Goal: Transaction & Acquisition: Purchase product/service

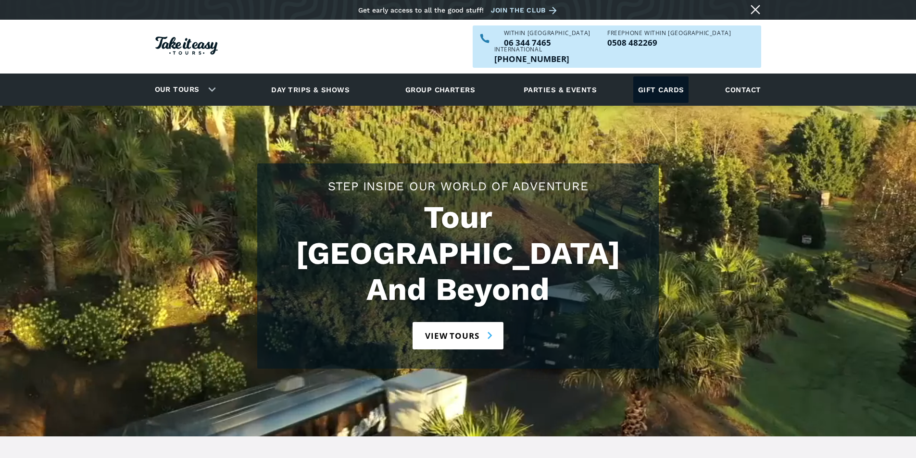
click at [652, 76] on link "Gift cards" at bounding box center [661, 89] width 56 height 26
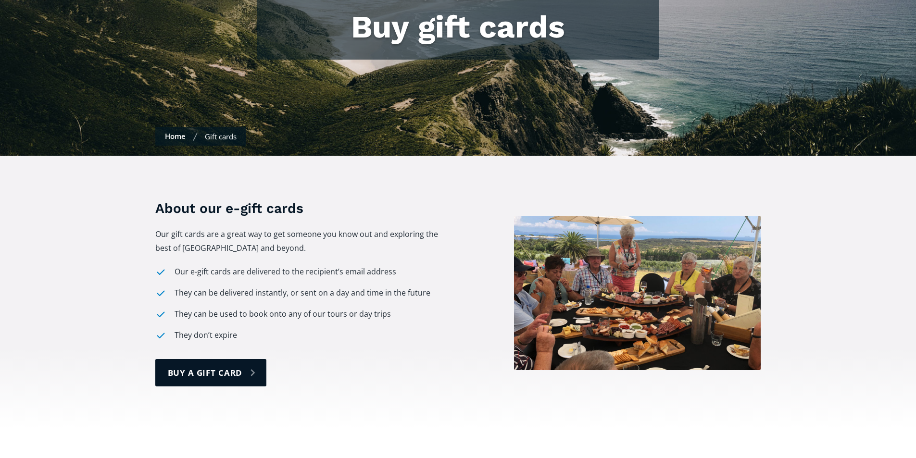
scroll to position [192, 0]
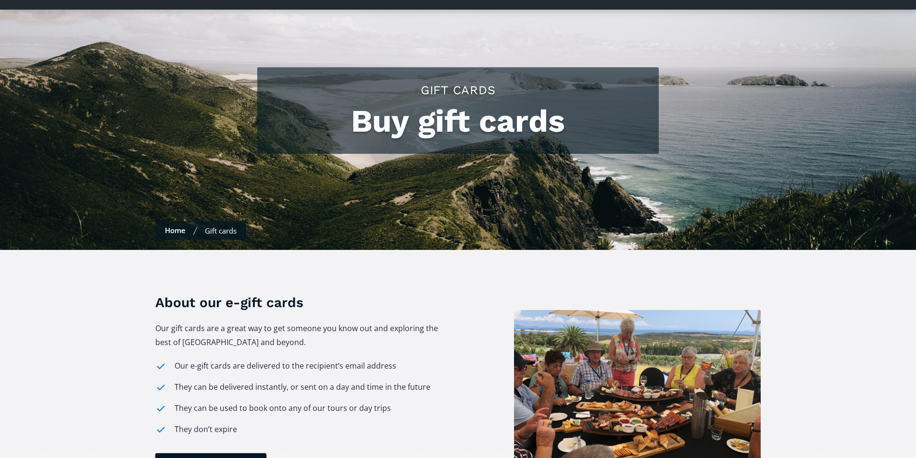
click at [206, 454] on link "buy a gift card" at bounding box center [211, 467] width 112 height 27
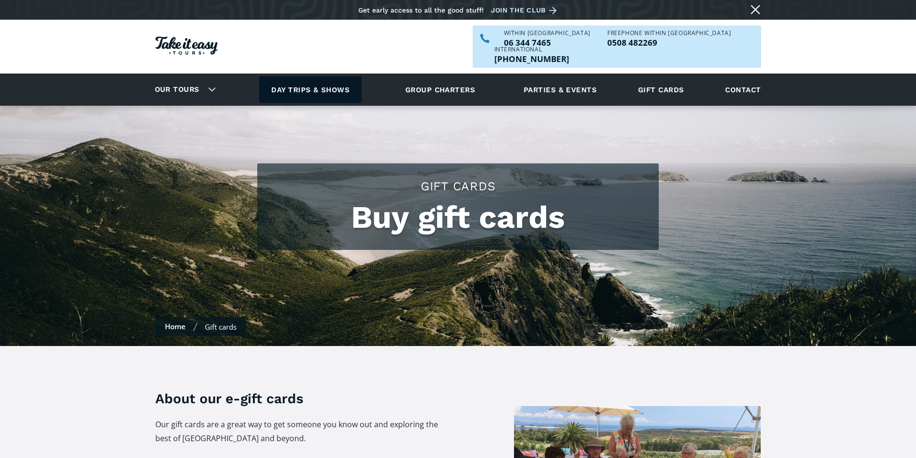
click at [304, 76] on link "Day trips & shows" at bounding box center [310, 89] width 102 height 26
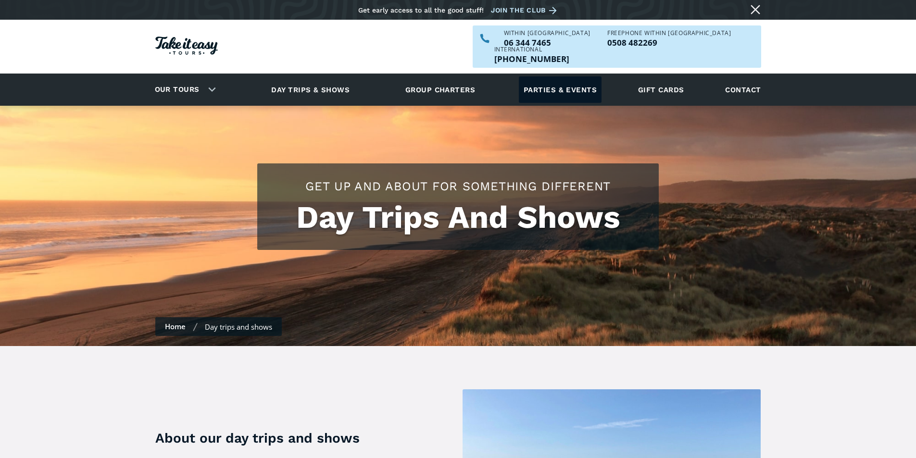
click at [582, 76] on link "Parties & events" at bounding box center [560, 89] width 83 height 26
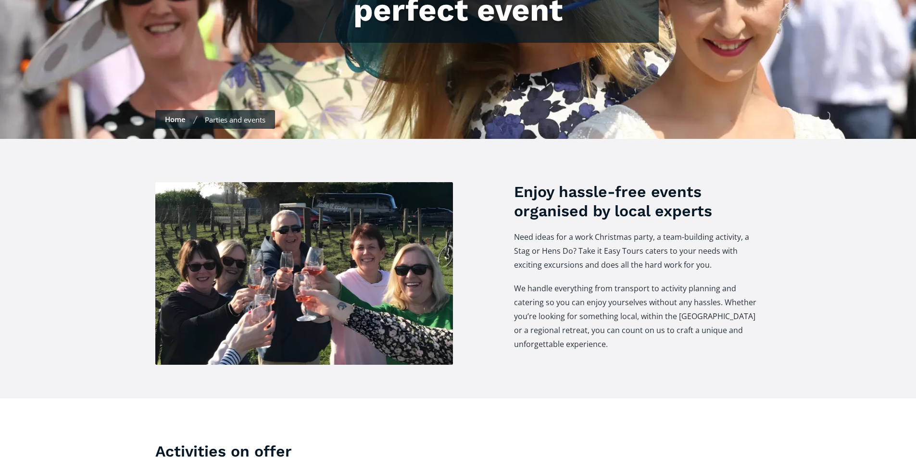
scroll to position [48, 0]
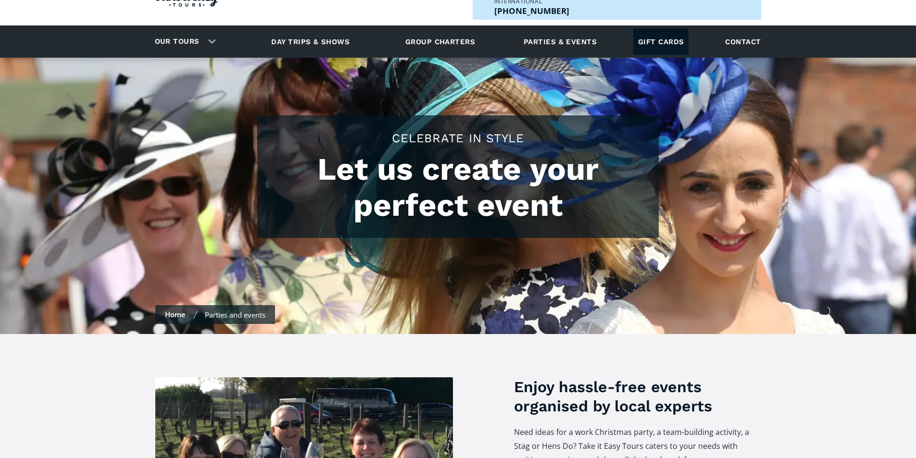
click at [653, 28] on link "Gift cards" at bounding box center [661, 41] width 56 height 26
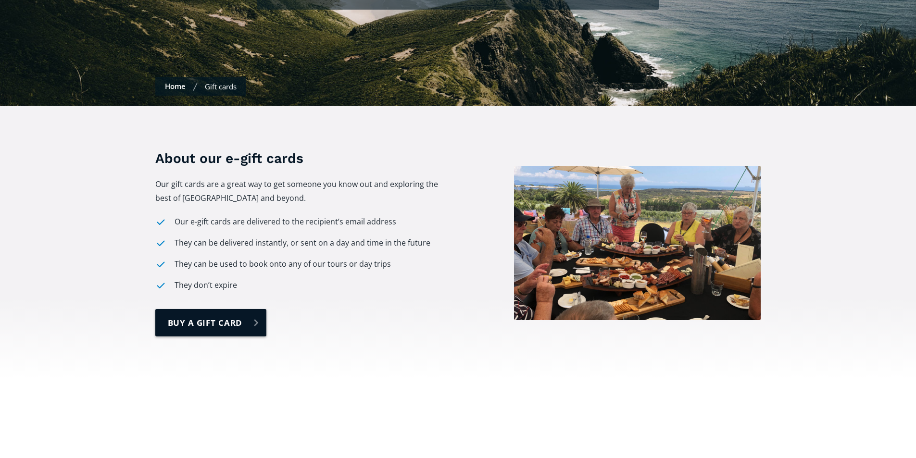
click at [223, 309] on link "buy a gift card" at bounding box center [211, 322] width 112 height 27
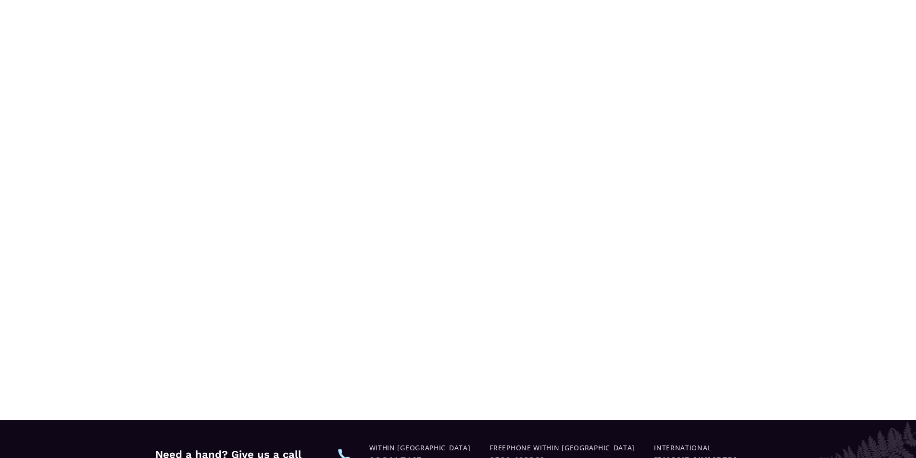
scroll to position [812, 0]
